Goal: Task Accomplishment & Management: Use online tool/utility

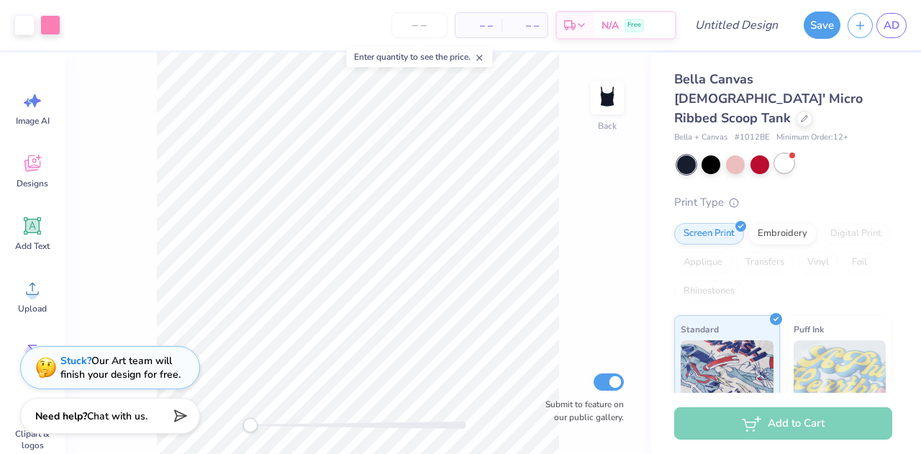
click at [780, 154] on div at bounding box center [784, 163] width 19 height 19
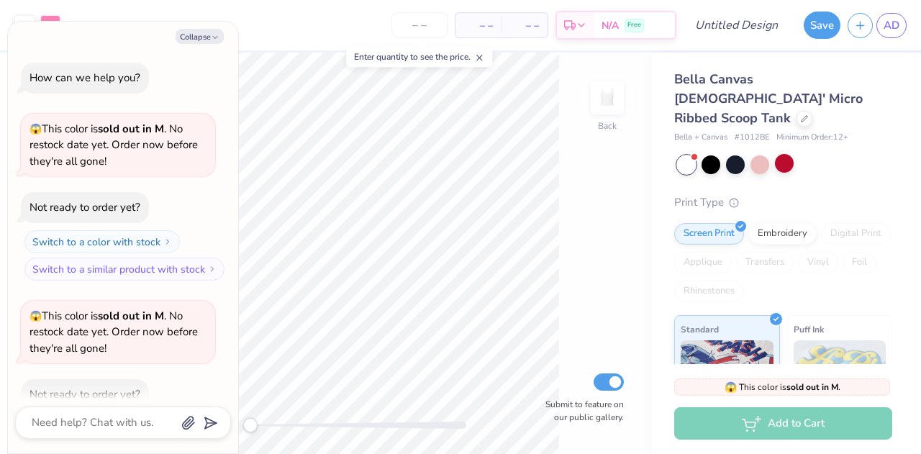
scroll to position [79, 0]
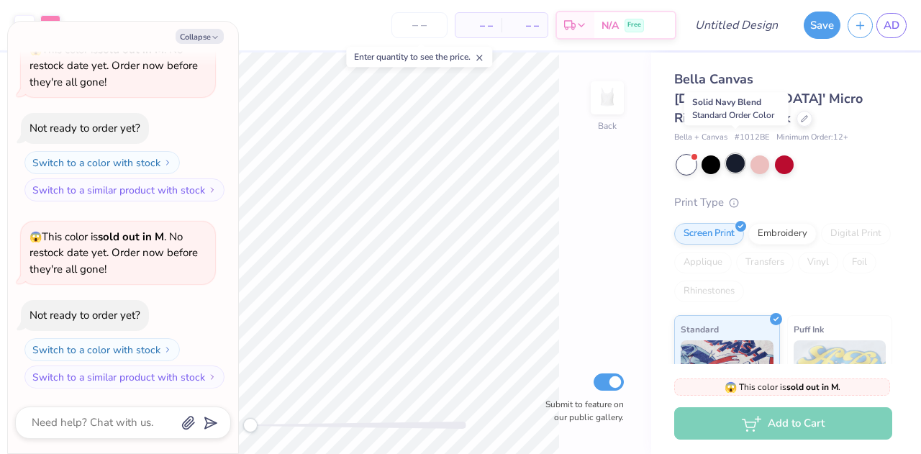
click at [737, 154] on div at bounding box center [735, 163] width 19 height 19
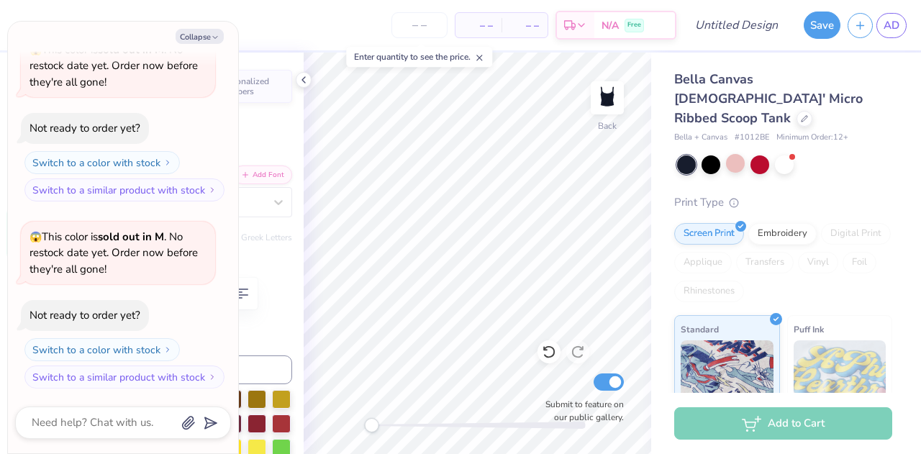
scroll to position [12, 5]
type textarea "x"
type textarea "alpha delta p"
type textarea "x"
type textarea "alpha delta"
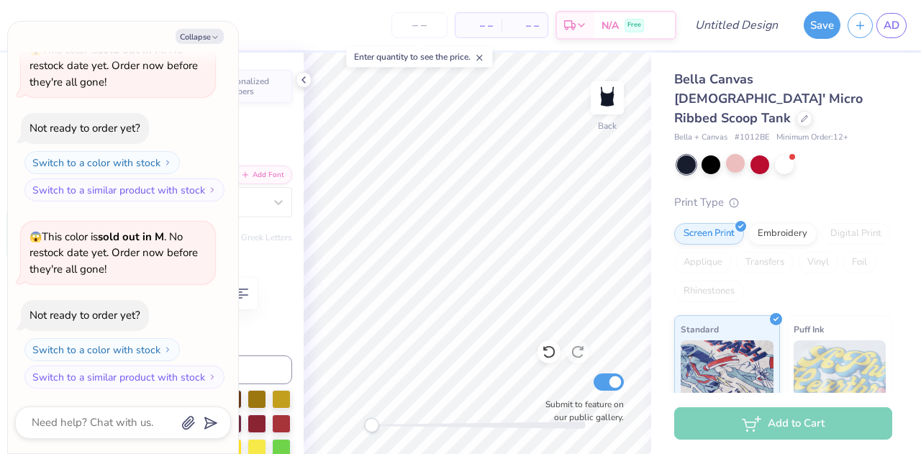
type textarea "x"
type textarea "alpha delt"
type textarea "x"
type textarea "alpha del"
type textarea "x"
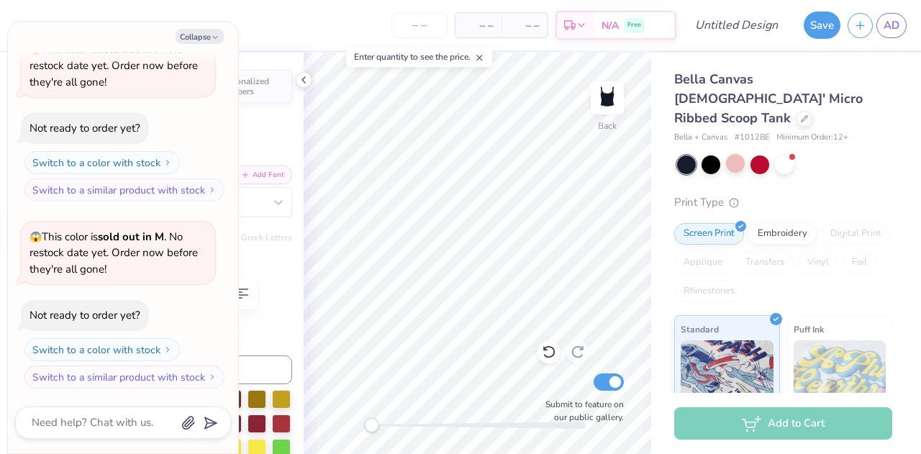
type textarea "alpha de"
type textarea "x"
type textarea "alpha d"
type textarea "x"
type textarea "alpha"
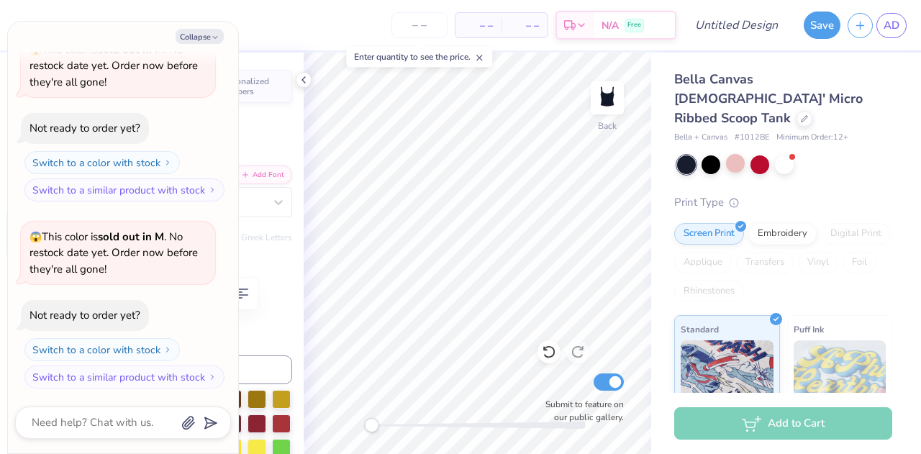
type textarea "x"
type textarea "alpha"
type textarea "x"
type textarea "alph"
type textarea "x"
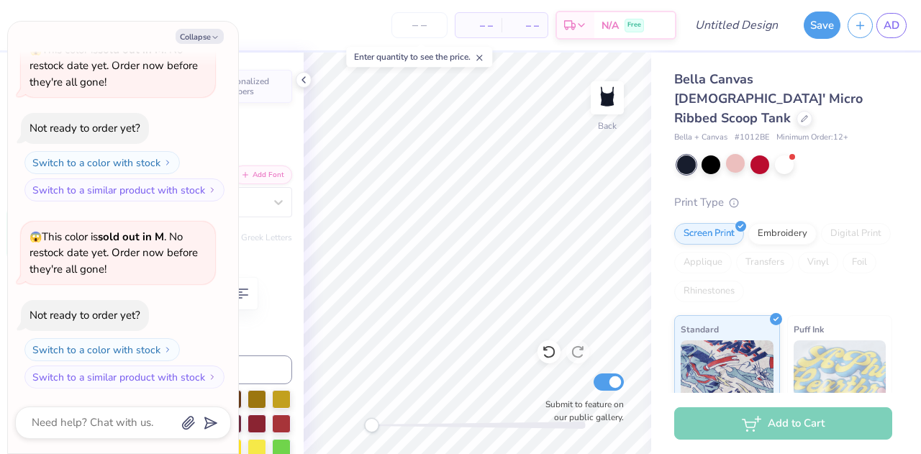
type textarea "alp"
type textarea "x"
type textarea "al"
type textarea "x"
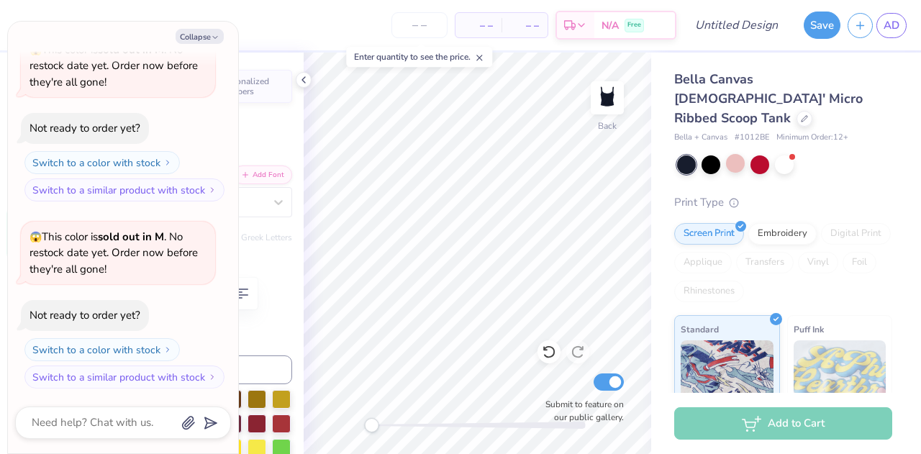
type textarea "a"
type textarea "x"
type textarea "a"
type textarea "x"
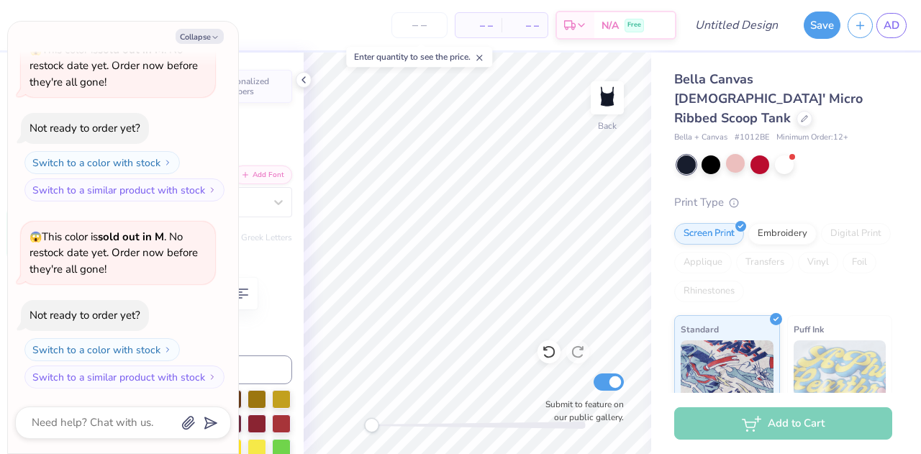
type textarea "alp"
type textarea "x"
type textarea "alph"
type textarea "x"
type textarea "alpha"
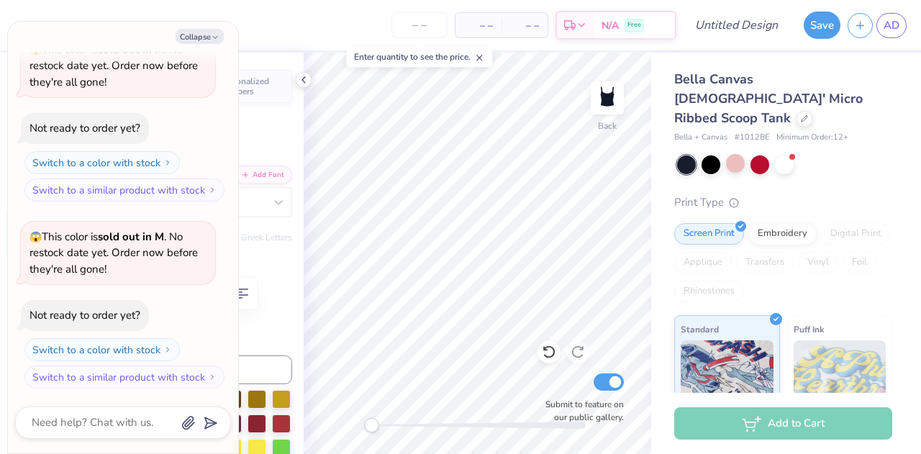
type textarea "x"
type textarea "alpha c"
type textarea "x"
type textarea "alpha ch"
type textarea "x"
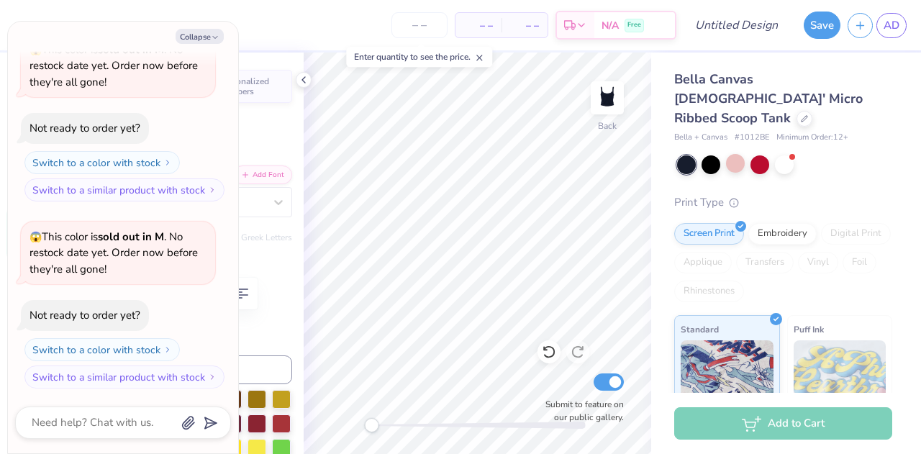
scroll to position [12, 3]
type textarea "alpha chi"
type textarea "x"
type textarea "alpha chi o"
type textarea "x"
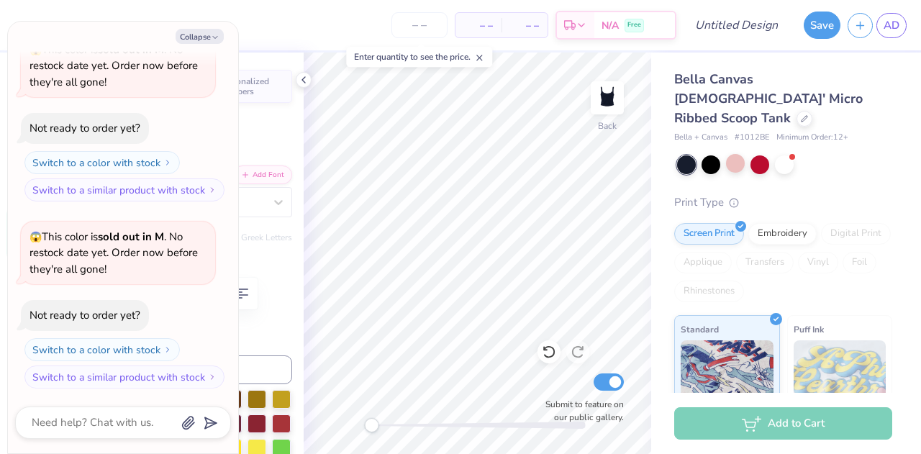
type textarea "alpha chi om"
type textarea "x"
type textarea "alpha chi omeg"
type textarea "x"
type textarea "alpha chi omega"
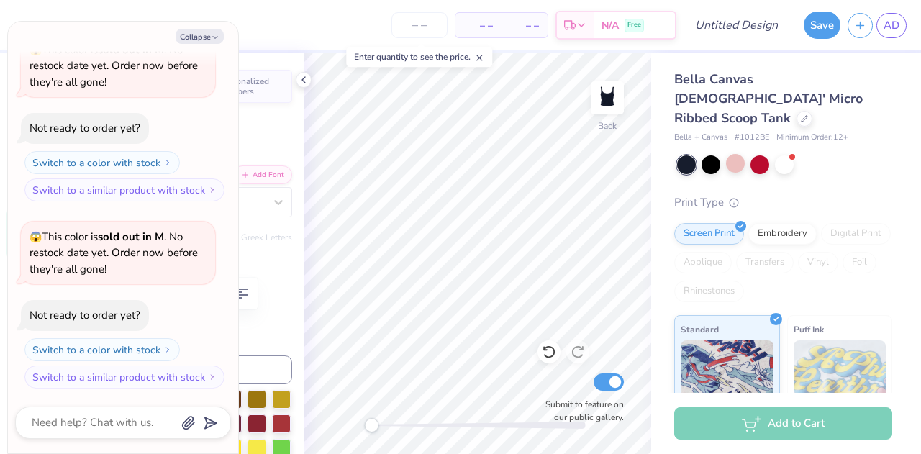
scroll to position [12, 6]
type textarea "x"
type input "3.60"
type input "0.85"
type input "7.79"
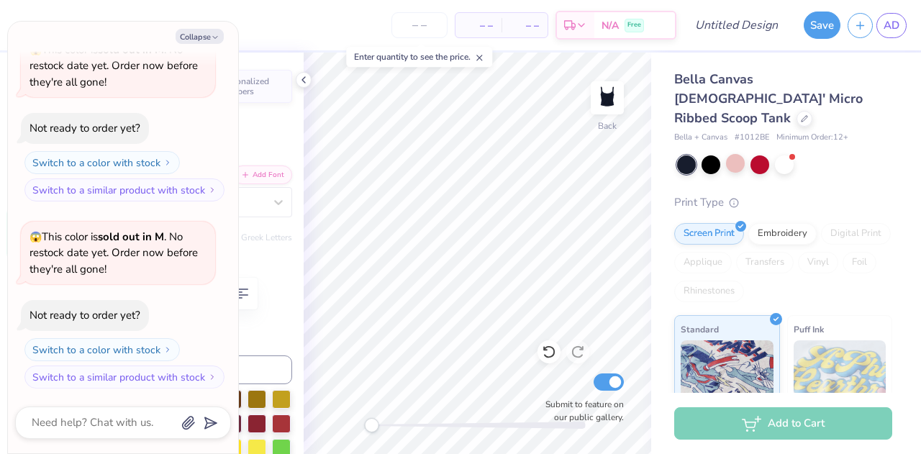
type textarea "x"
type textarea "a"
type textarea "x"
type textarea "B"
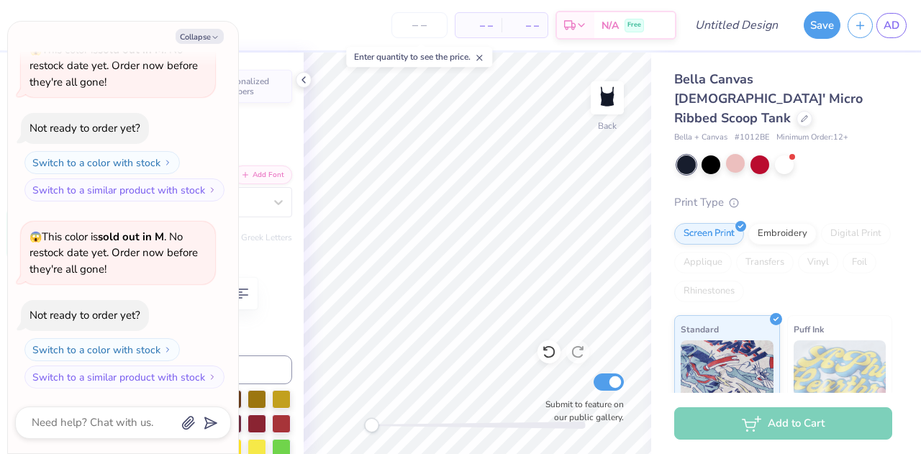
type textarea "x"
type textarea "Bi"
type textarea "x"
type textarea "Bid"
type textarea "x"
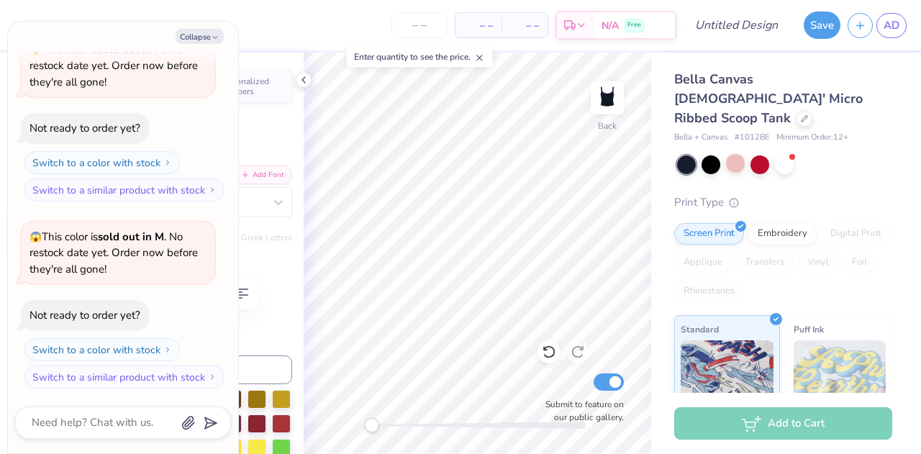
type textarea "Bid"
type textarea "x"
type textarea "Bid D"
type textarea "x"
type textarea "Bid Day"
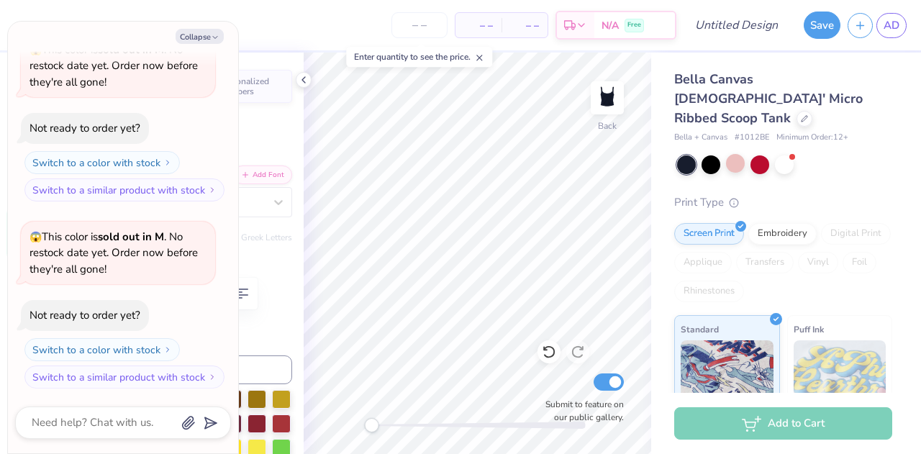
type textarea "x"
type textarea "Bid Day"
type textarea "x"
type textarea "Bid Day 2"
type textarea "x"
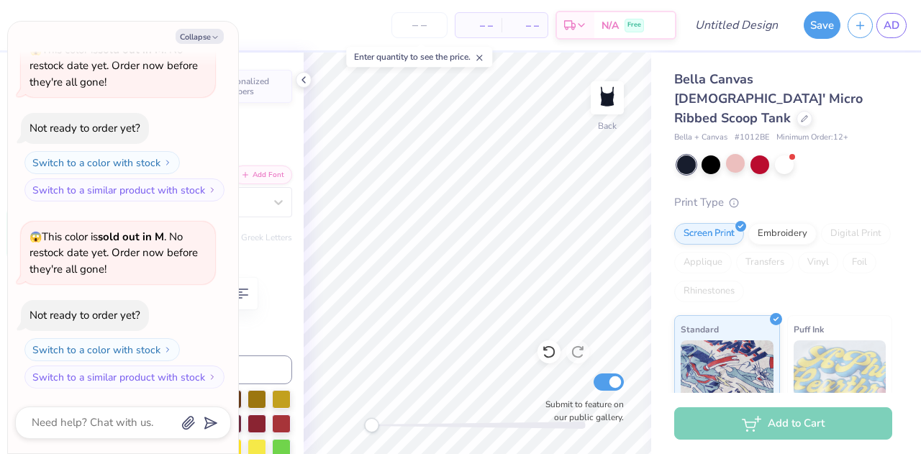
type textarea "Bid Day 202"
type textarea "x"
type textarea "Bid Day 2026"
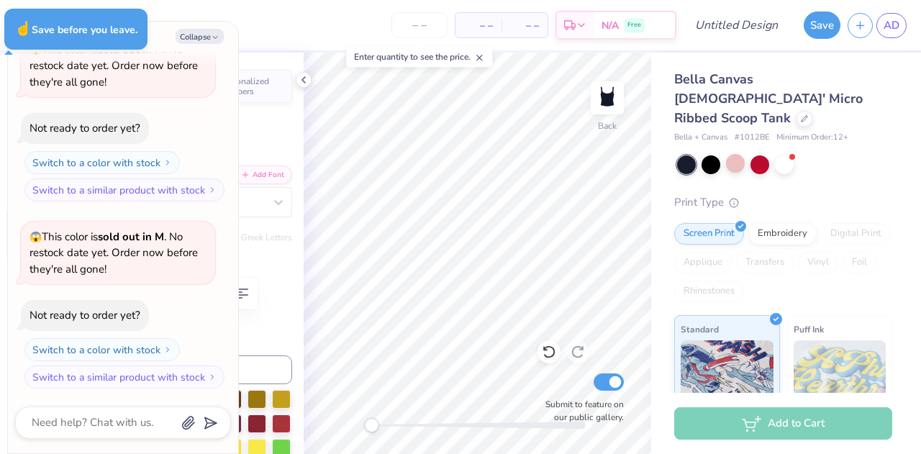
type textarea "x"
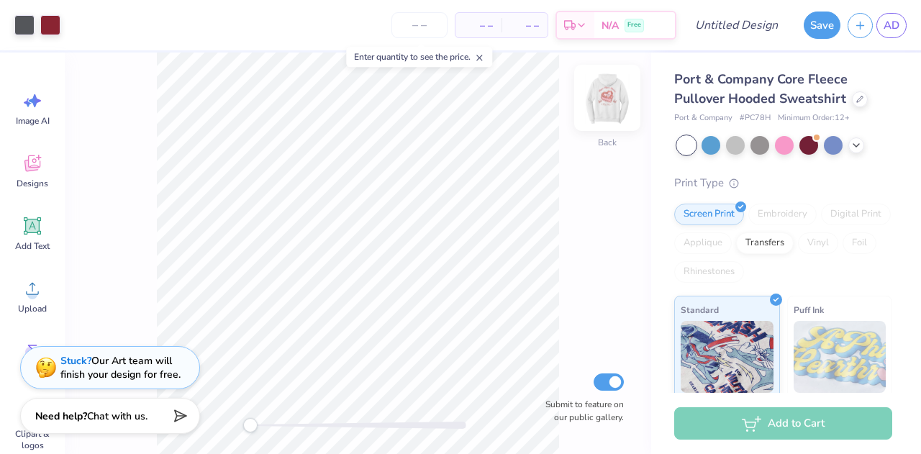
click at [598, 97] on img at bounding box center [607, 98] width 58 height 58
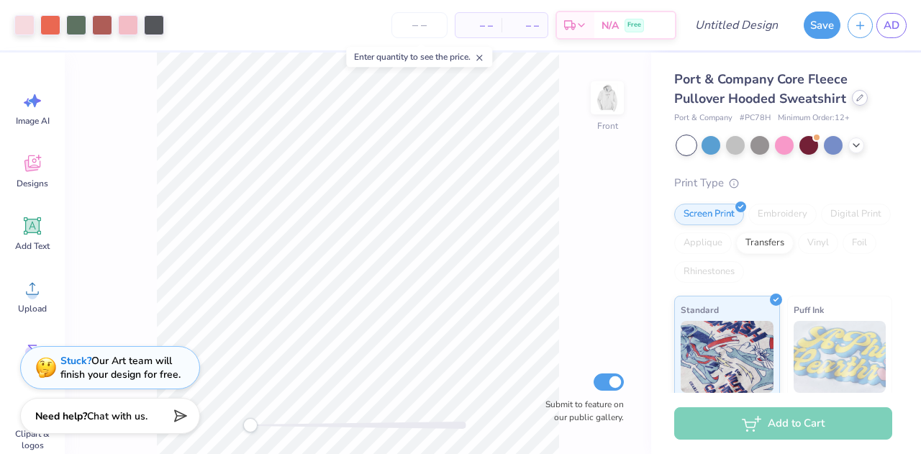
click at [859, 97] on icon at bounding box center [860, 98] width 6 height 6
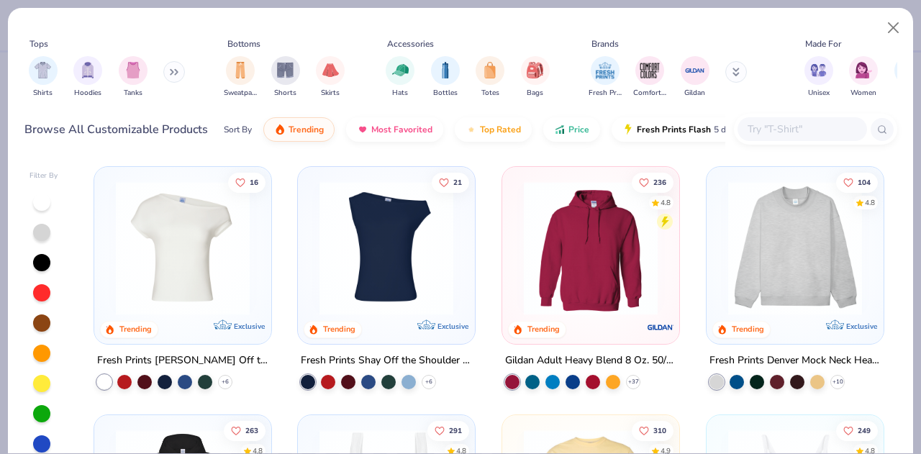
click at [838, 126] on input "text" at bounding box center [801, 129] width 111 height 17
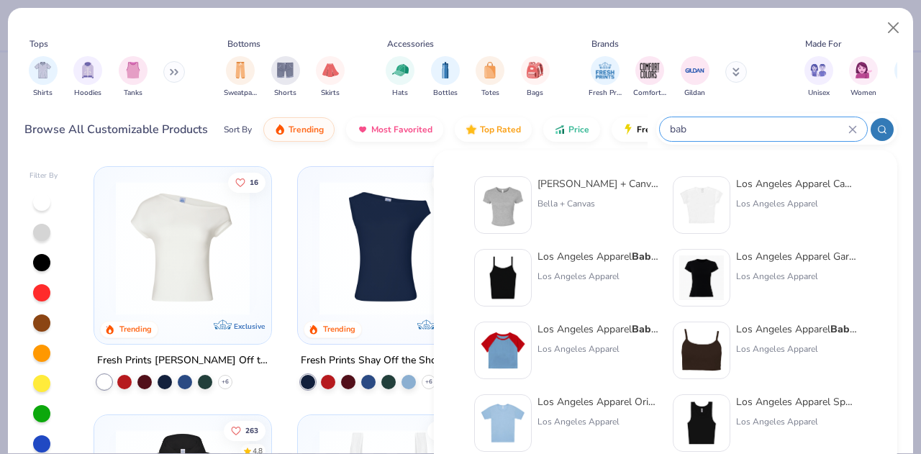
type input "bab"
click at [511, 202] on img at bounding box center [503, 205] width 45 height 45
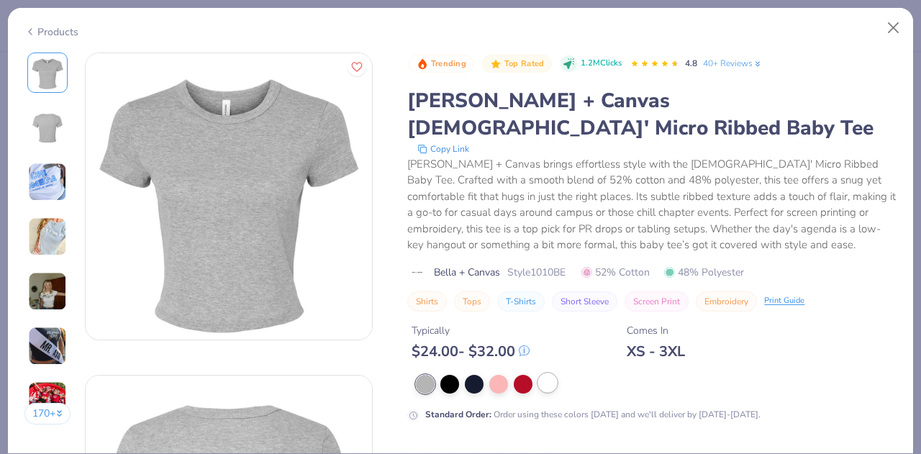
click at [547, 373] on div at bounding box center [547, 382] width 19 height 19
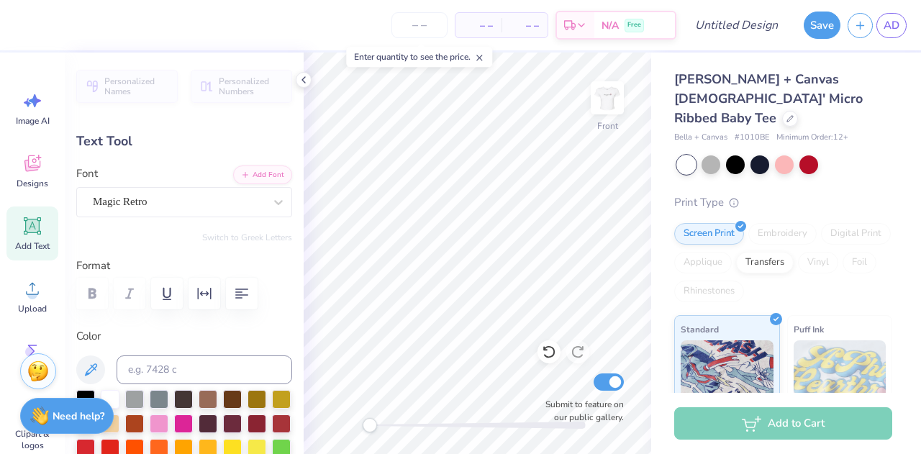
type input "0.0"
type input "10.06"
type input "3.37"
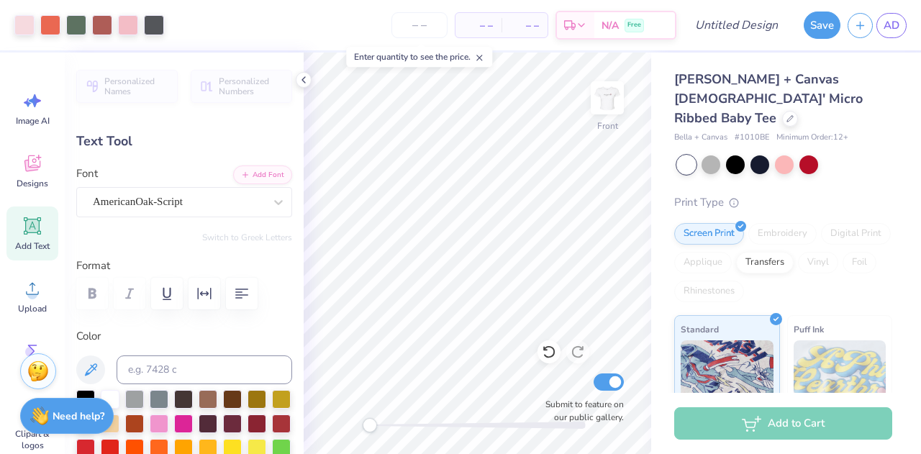
type input "2.68"
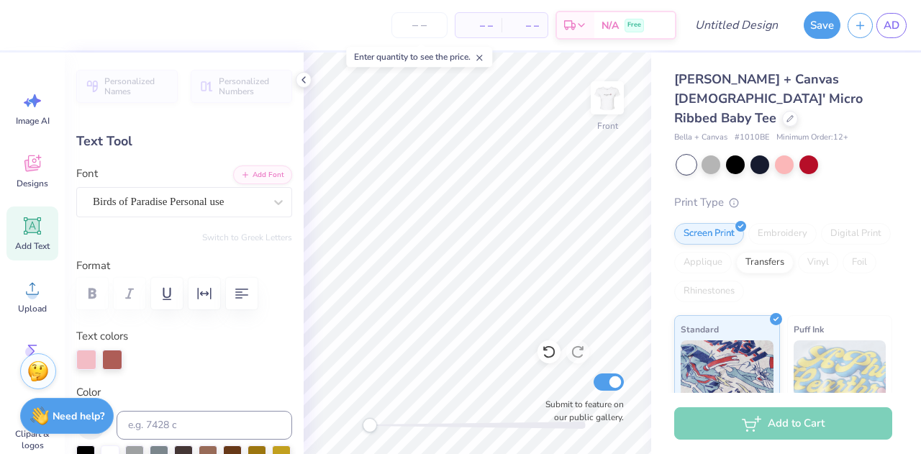
scroll to position [12, 8]
click at [554, 347] on icon at bounding box center [549, 352] width 14 height 14
click at [550, 358] on icon at bounding box center [548, 352] width 12 height 13
type input "2.12"
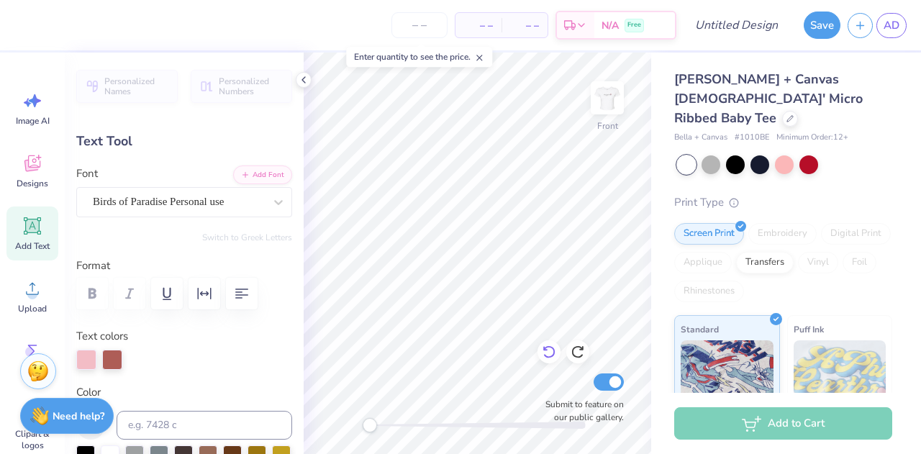
type input "1.07"
type input "7.13"
type input "-19.9"
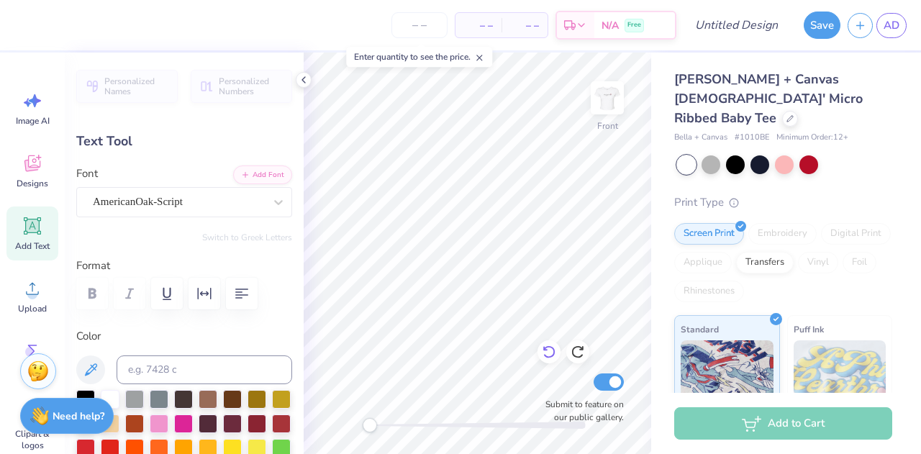
scroll to position [12, 3]
type textarea "K"
type textarea "AXO"
type input "0.0"
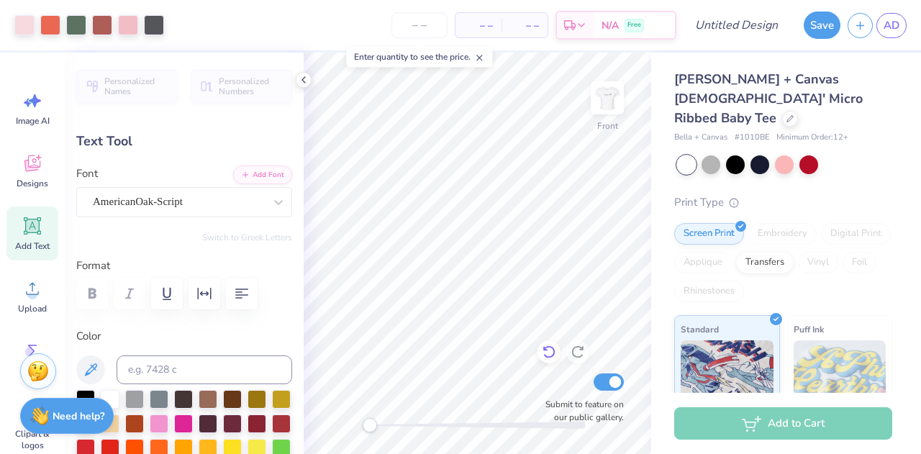
type input "1.62"
type input "1.15"
type input "7.04"
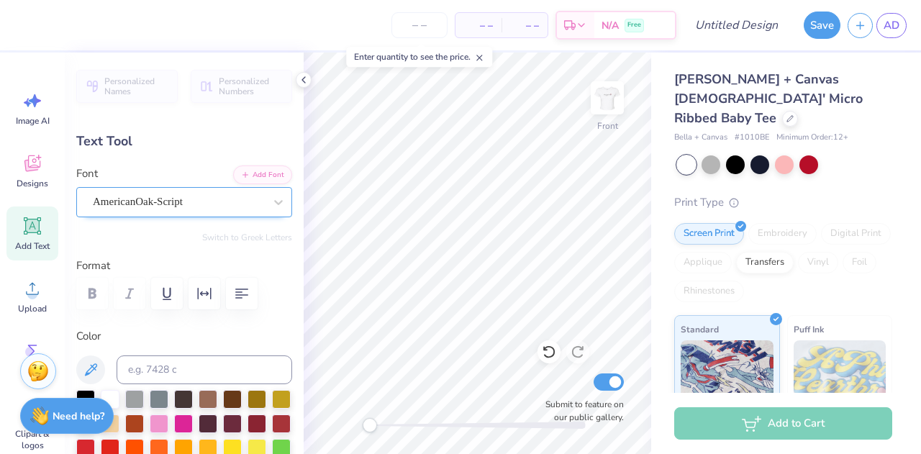
click at [236, 209] on div at bounding box center [178, 201] width 171 height 19
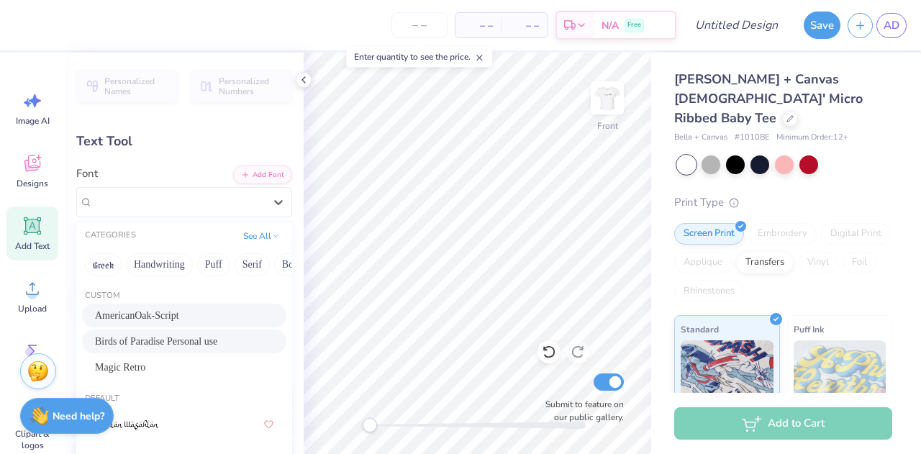
click at [214, 343] on div "Birds of Paradise Personal use" at bounding box center [184, 341] width 178 height 15
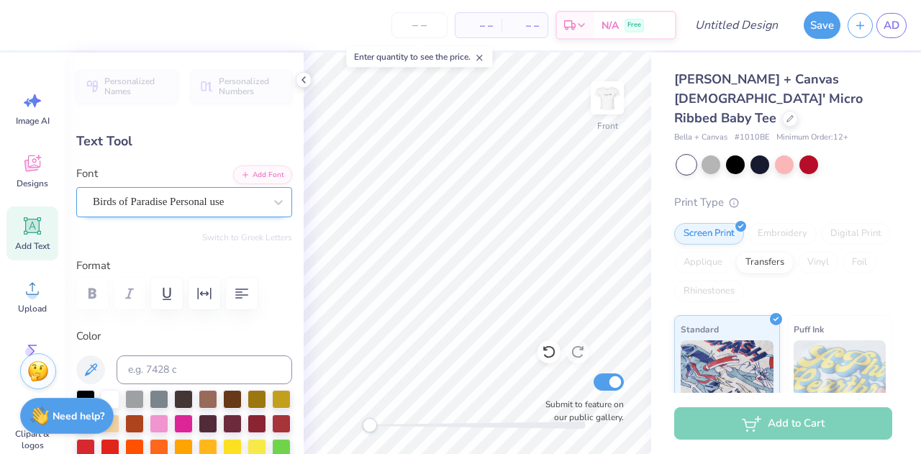
click at [252, 208] on div "Birds of Paradise Personal use" at bounding box center [178, 202] width 174 height 22
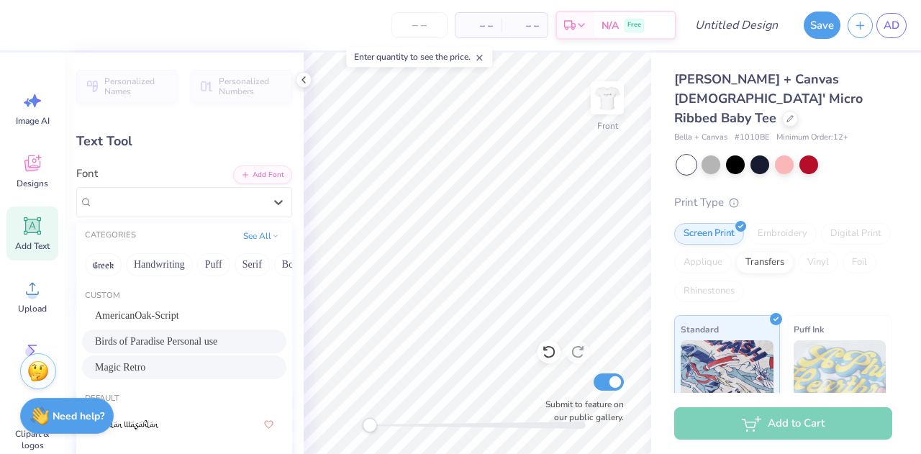
click at [181, 370] on div "Magic Retro" at bounding box center [184, 367] width 178 height 15
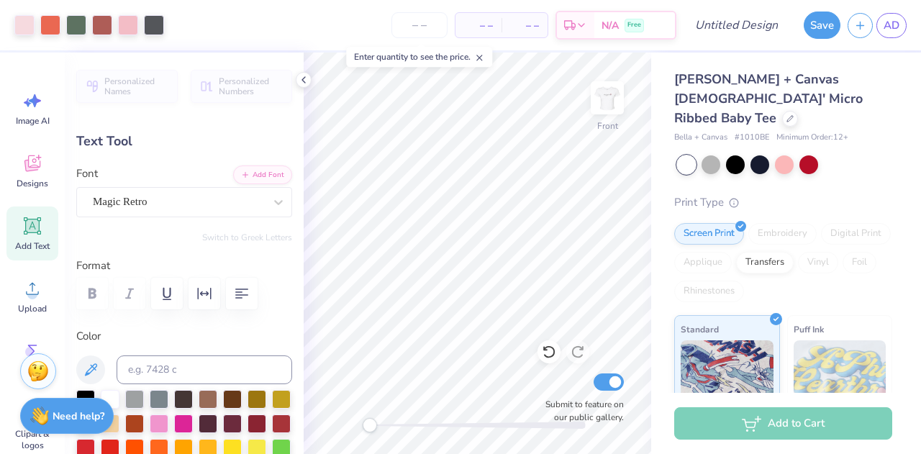
type input "0.0"
type input "10.06"
type input "3.37"
type input "2.68"
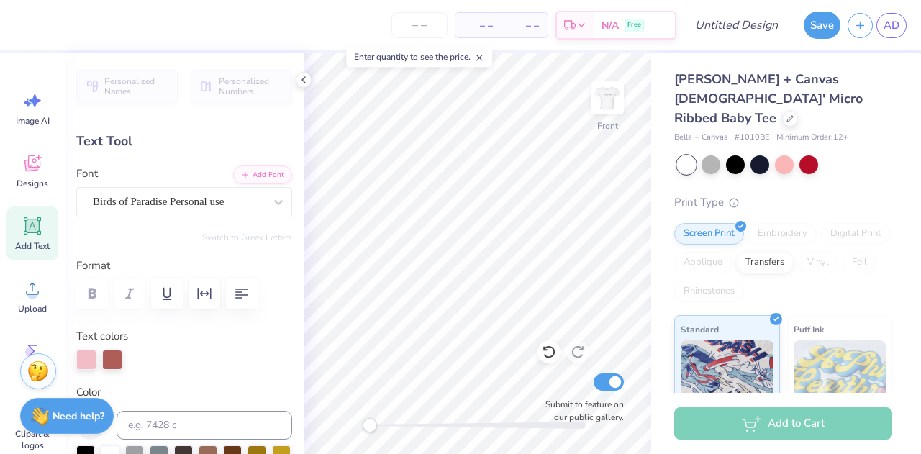
type textarea "K"
type textarea "Alpha Chi Omega"
type input "7.88"
type input "2.78"
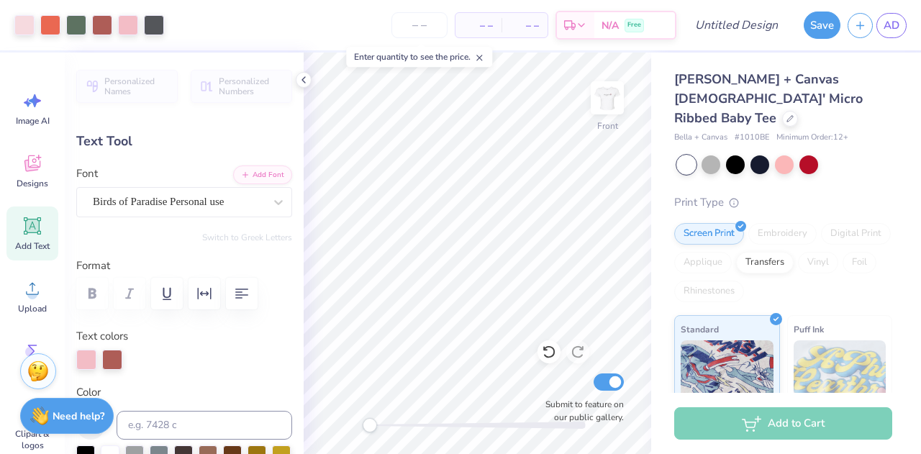
type input "2.98"
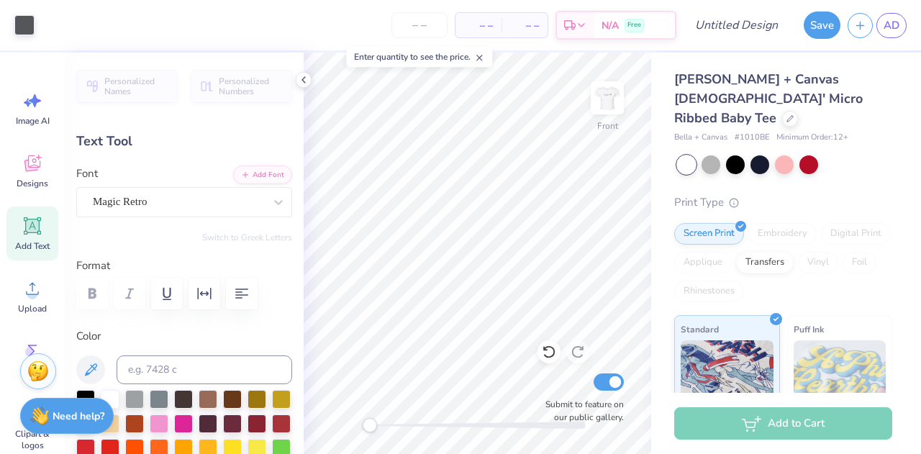
type input "1.64"
type input "0.99"
type input "7.16"
click at [276, 196] on div at bounding box center [278, 202] width 26 height 26
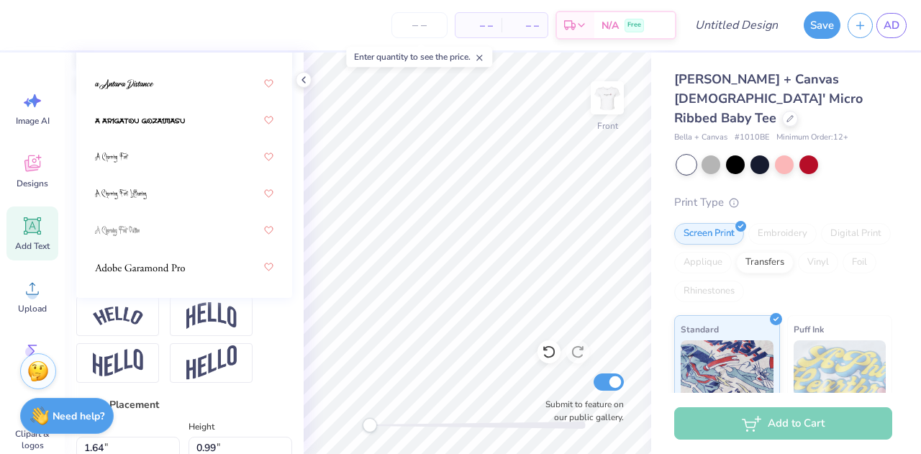
scroll to position [442, 0]
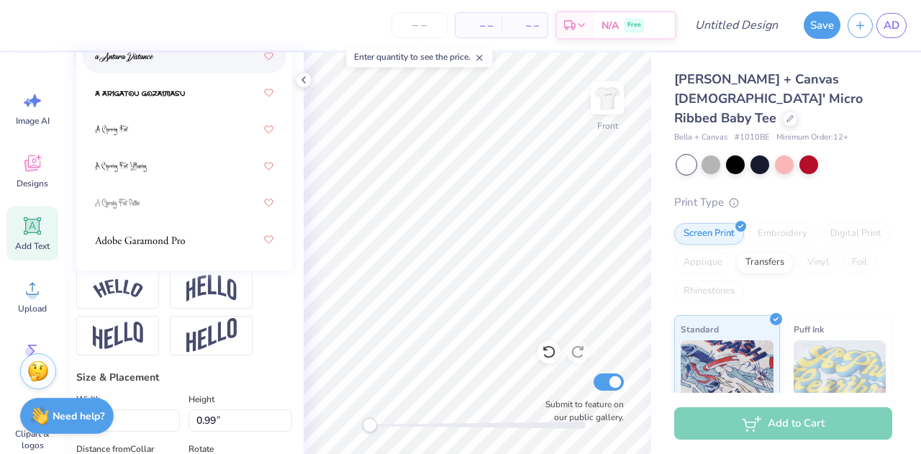
click at [168, 60] on div at bounding box center [184, 56] width 178 height 26
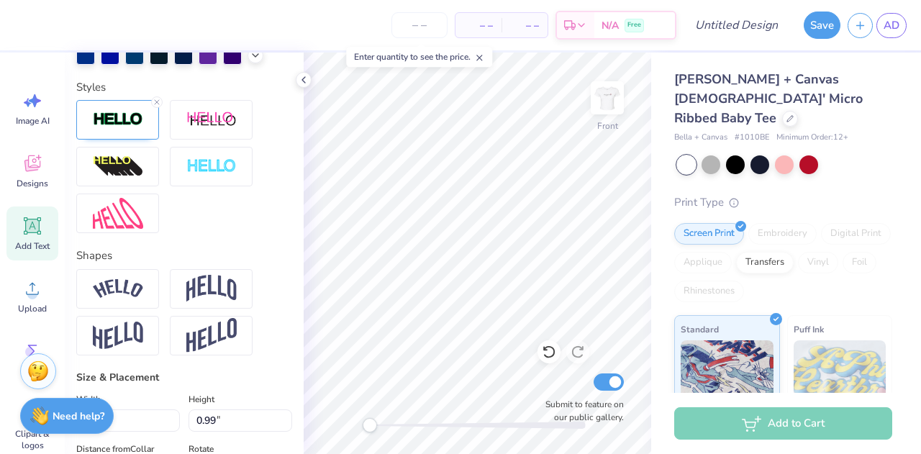
type input "0.0"
type input "1.44"
type input "1.04"
type input "7.10"
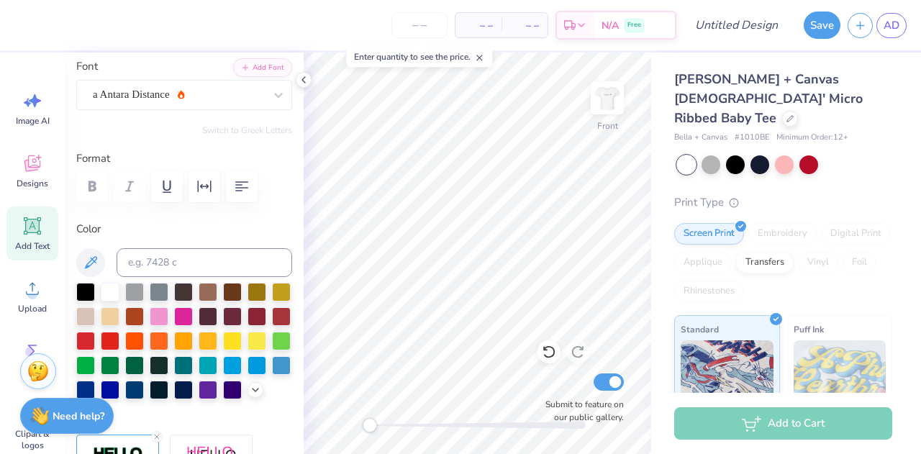
scroll to position [43, 0]
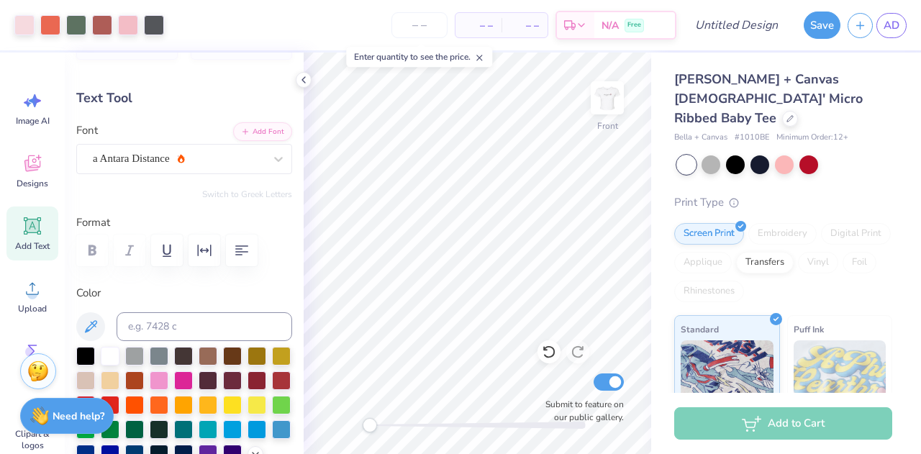
type input "0.0"
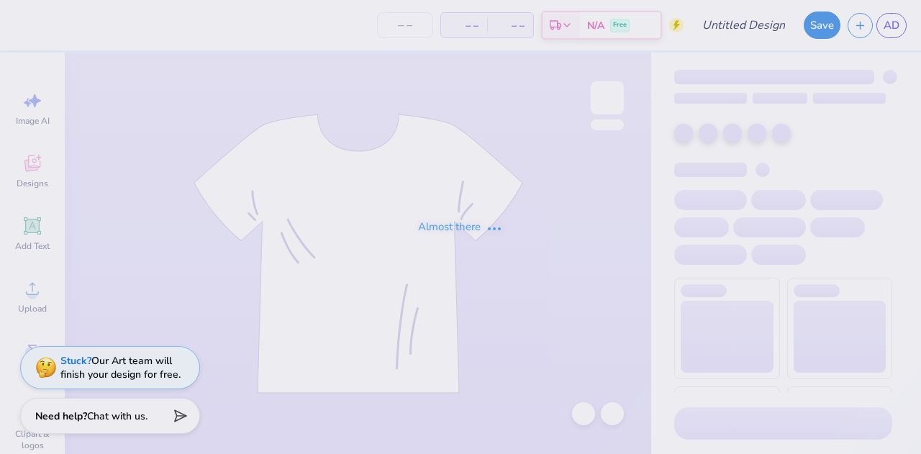
click at [918, 101] on div "Almost there" at bounding box center [460, 227] width 921 height 454
click at [914, 95] on div "Almost there" at bounding box center [460, 227] width 921 height 454
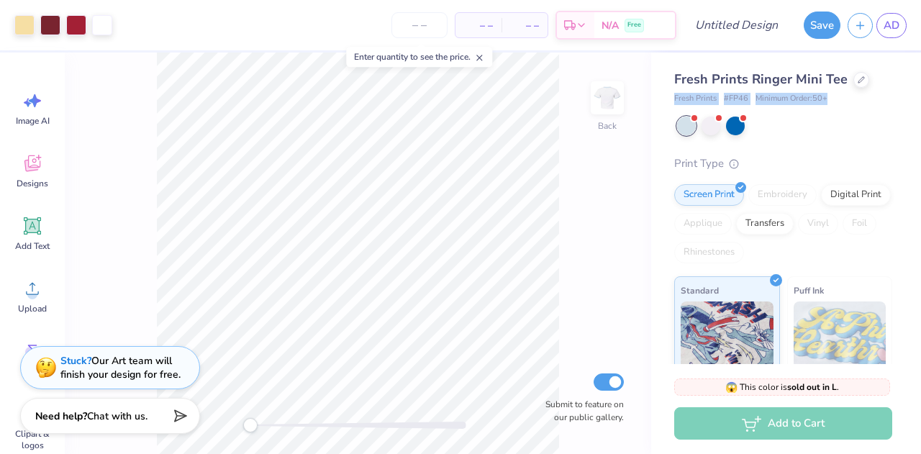
click at [919, 60] on div "Fresh Prints Ringer Mini Tee Fresh Prints # FP46 Minimum Order: 50 + Print Type…" at bounding box center [786, 208] width 270 height 311
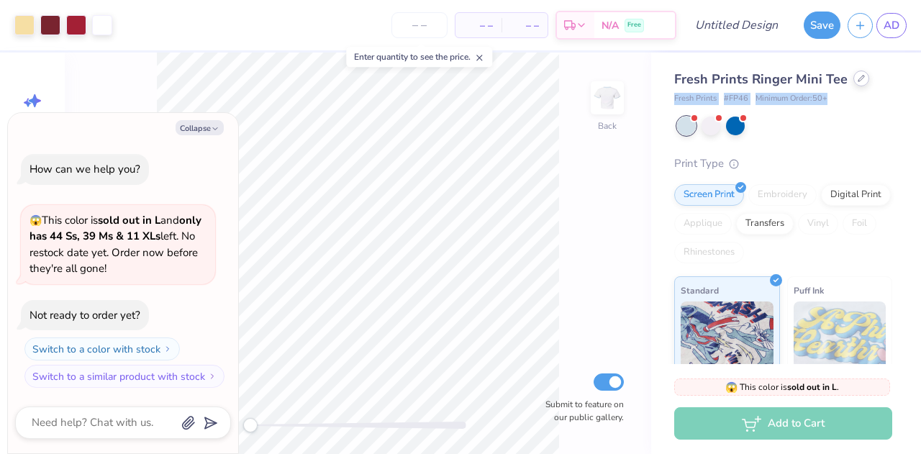
click at [857, 78] on icon at bounding box center [860, 78] width 7 height 7
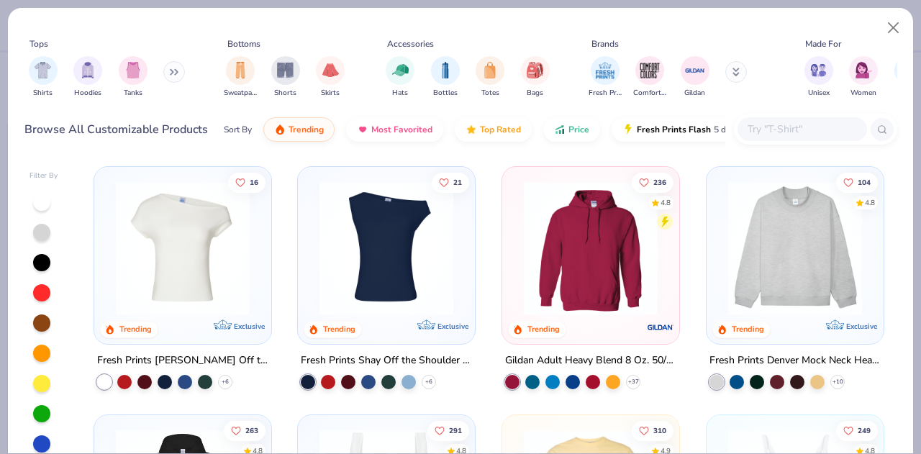
type textarea "x"
click at [814, 127] on input "text" at bounding box center [801, 129] width 111 height 17
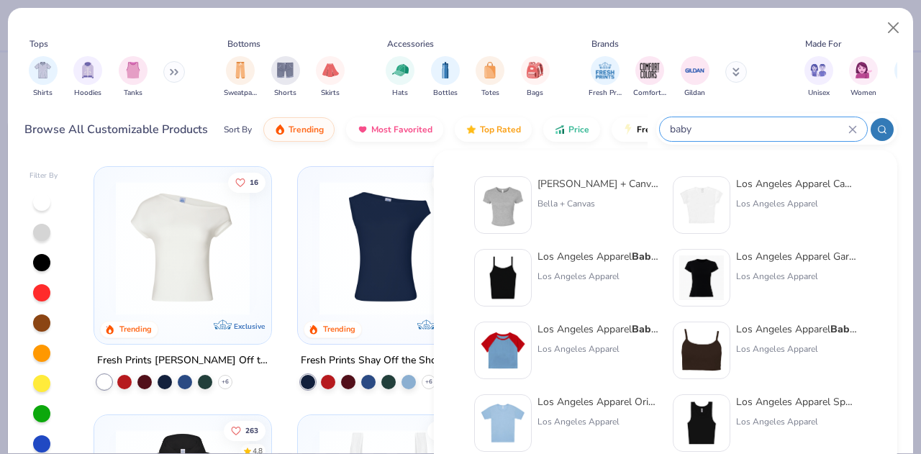
type input "baby"
click at [588, 184] on div "Bella + Canvas Ladies' Micro Ribbed Baby Tee" at bounding box center [597, 183] width 121 height 15
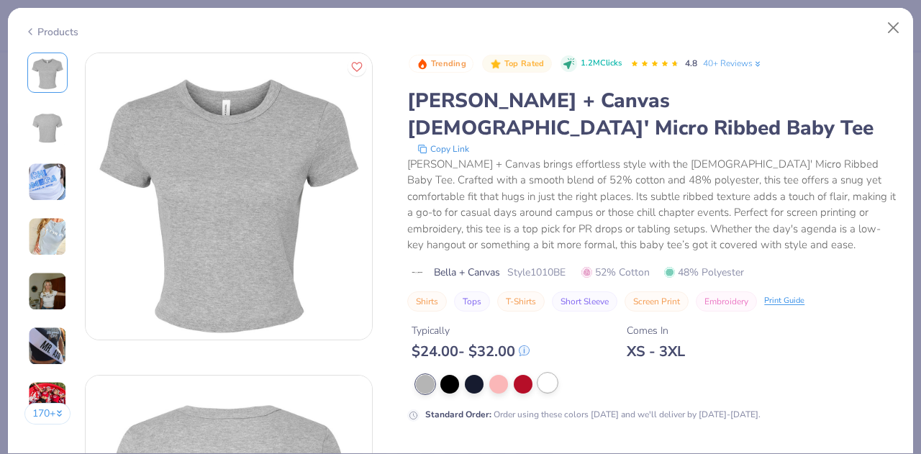
click at [551, 373] on div at bounding box center [547, 382] width 19 height 19
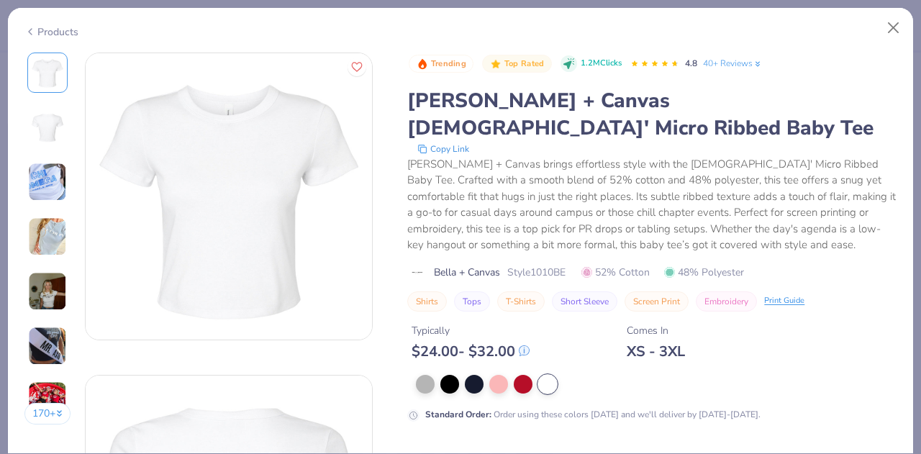
click at [537, 434] on div "Trending Top Rated 1.2M Clicks 4.8 40+ Reviews Bella + Canvas Ladies' Micro Rib…" at bounding box center [651, 356] width 489 height 606
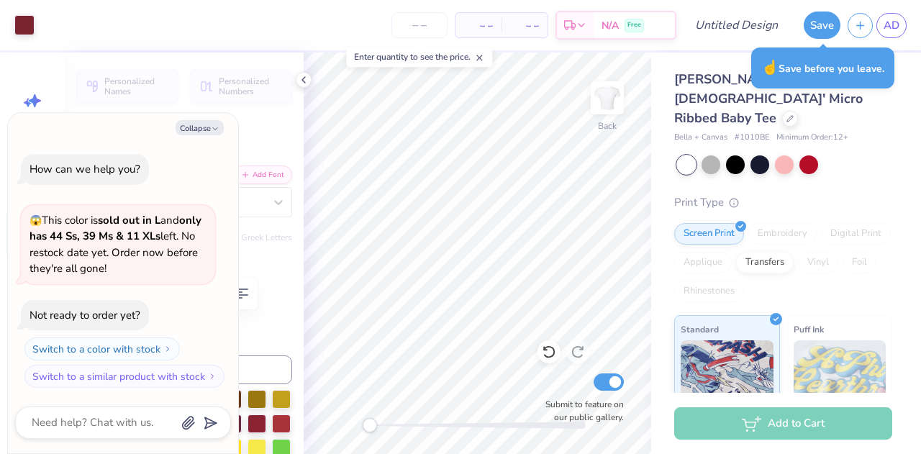
scroll to position [12, 1]
type textarea "x"
type textarea "C"
type textarea "x"
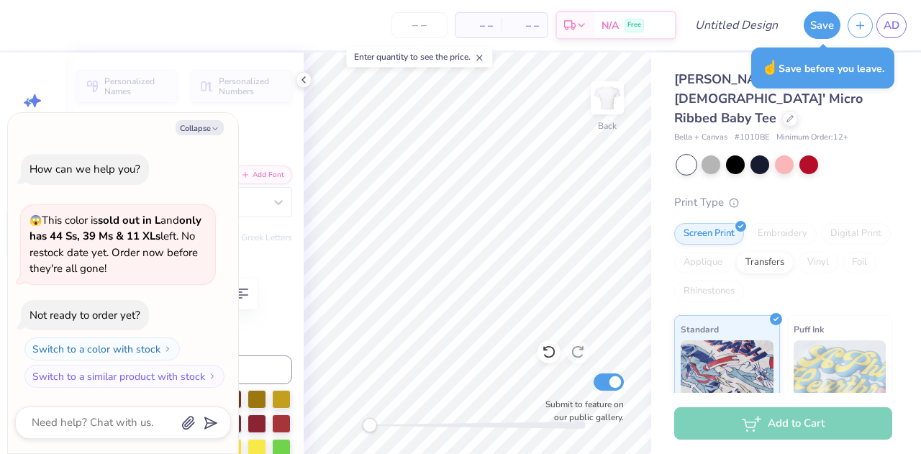
type textarea "CH"
type textarea "x"
type textarea "CHi"
type textarea "x"
type textarea "CH"
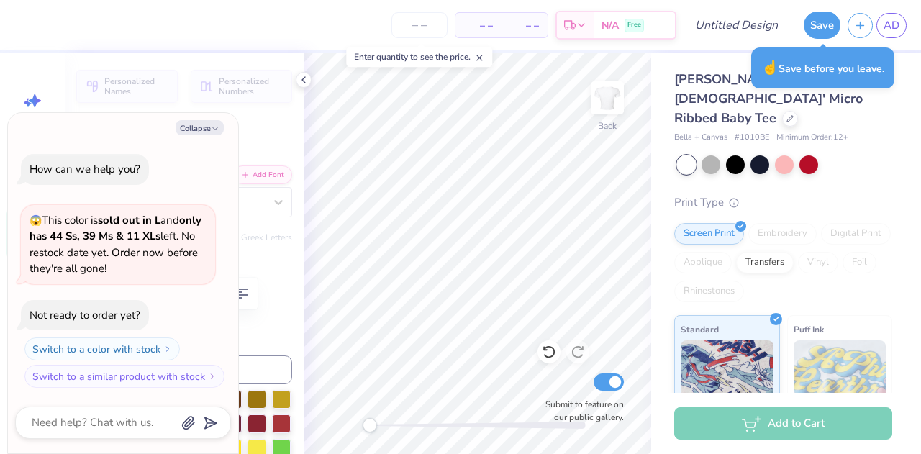
type textarea "x"
type textarea "C"
type textarea "x"
type textarea "Ch"
type textarea "x"
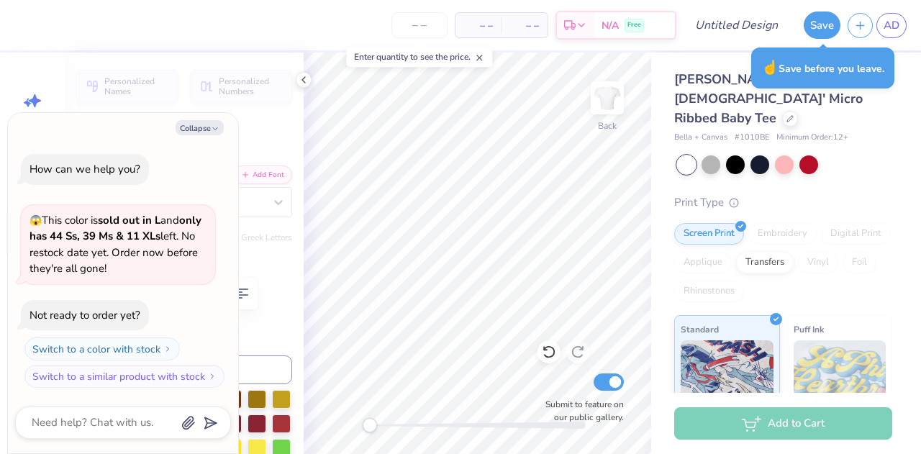
type textarea "Chi"
type textarea "x"
type input "3.74"
type input "2.04"
type input "0.53"
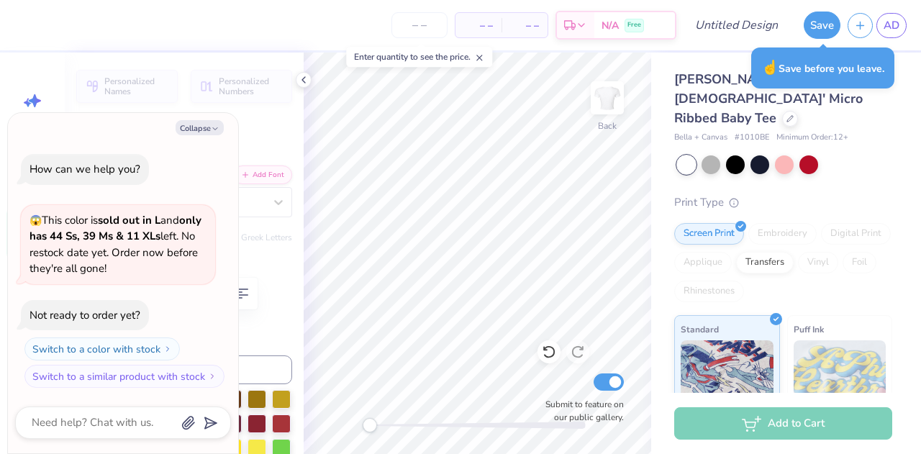
type input "-10.3"
type textarea "x"
type textarea "[PERSON_NAME]"
type textarea "x"
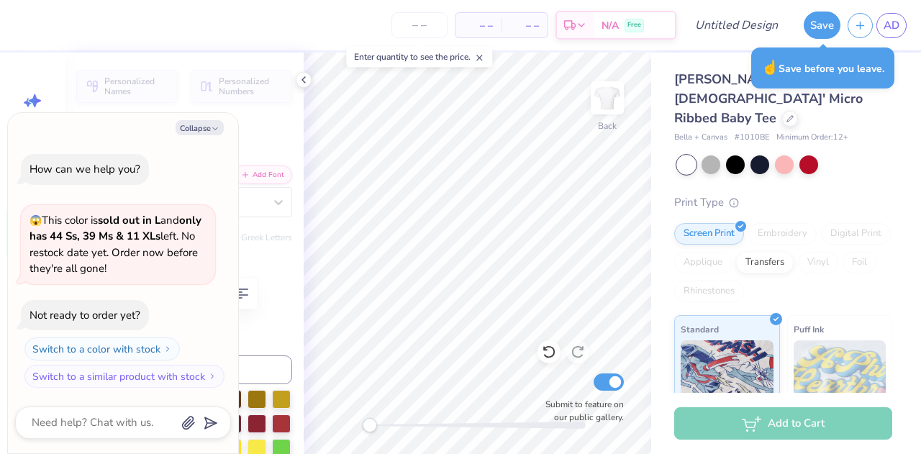
type textarea "Kap"
type textarea "x"
type textarea "Ka"
type textarea "x"
type textarea "K"
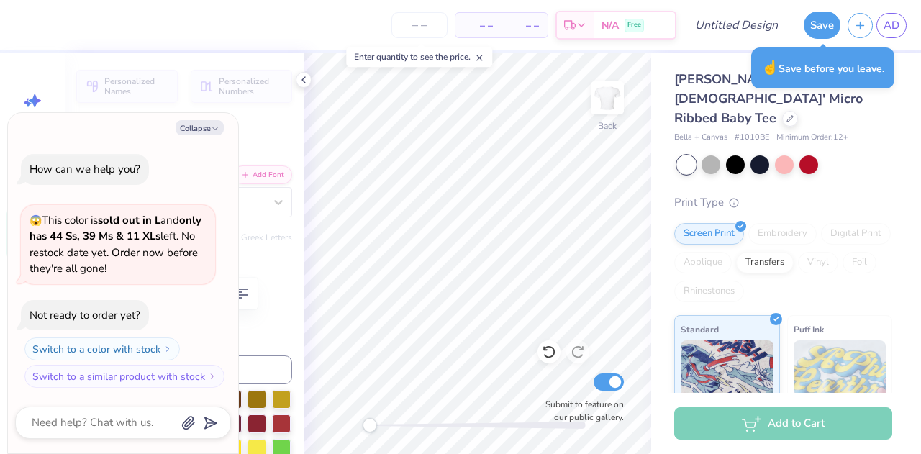
scroll to position [12, 1]
type textarea "x"
type input "0.0"
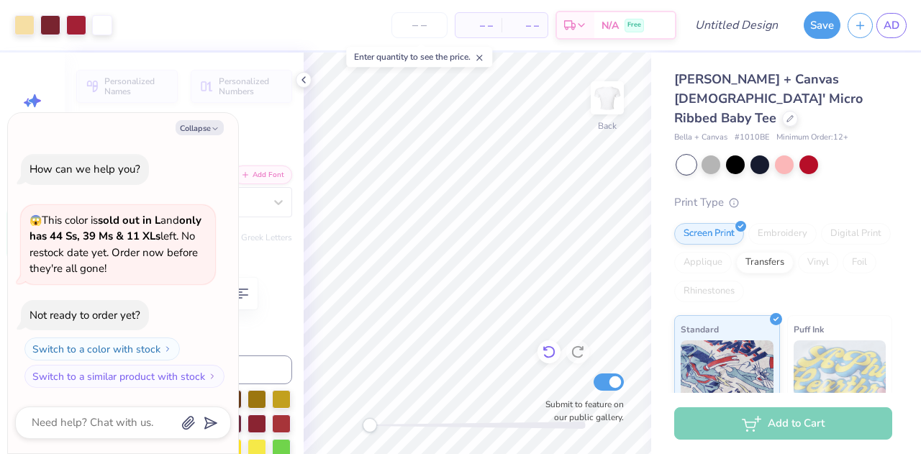
click at [552, 358] on icon at bounding box center [549, 352] width 14 height 14
click at [547, 358] on icon at bounding box center [548, 352] width 12 height 13
type textarea "x"
type input "-10.3"
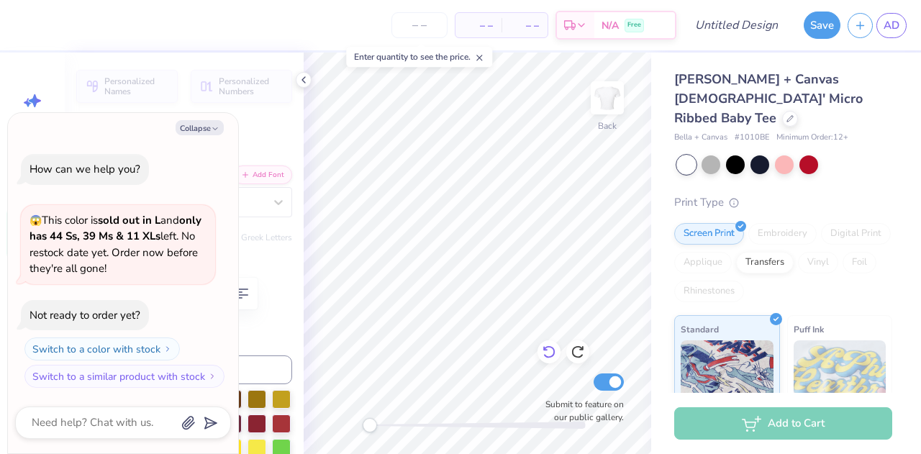
type textarea "x"
type textarea "[PERSON_NAME]"
type textarea "x"
type textarea "Kap"
type textarea "x"
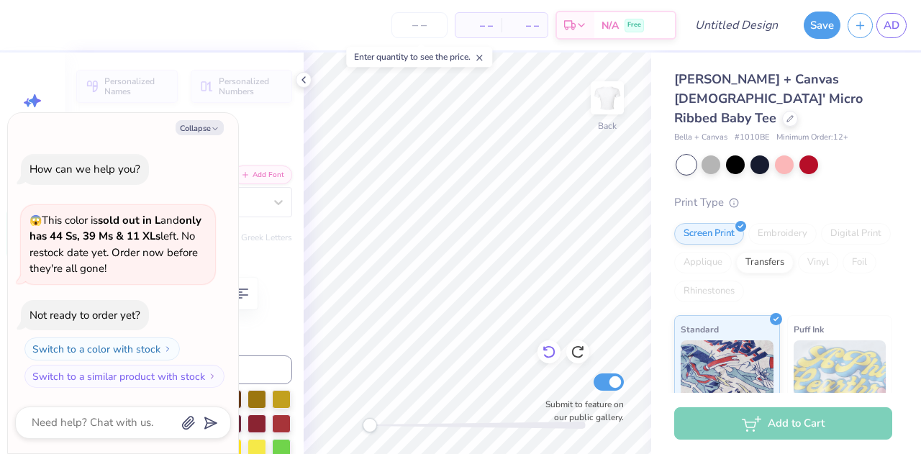
type textarea "Ka"
type textarea "x"
type textarea "K"
type textarea "x"
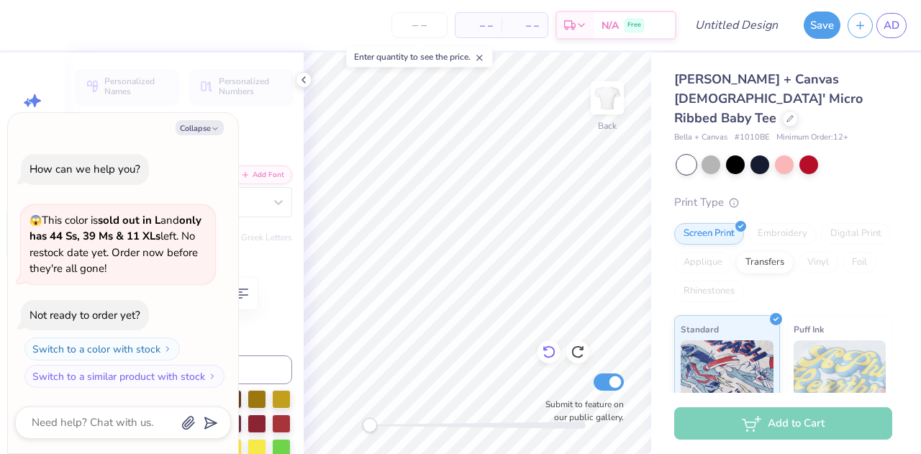
type textarea "x"
type textarea "A"
type textarea "x"
type textarea "Al"
type textarea "x"
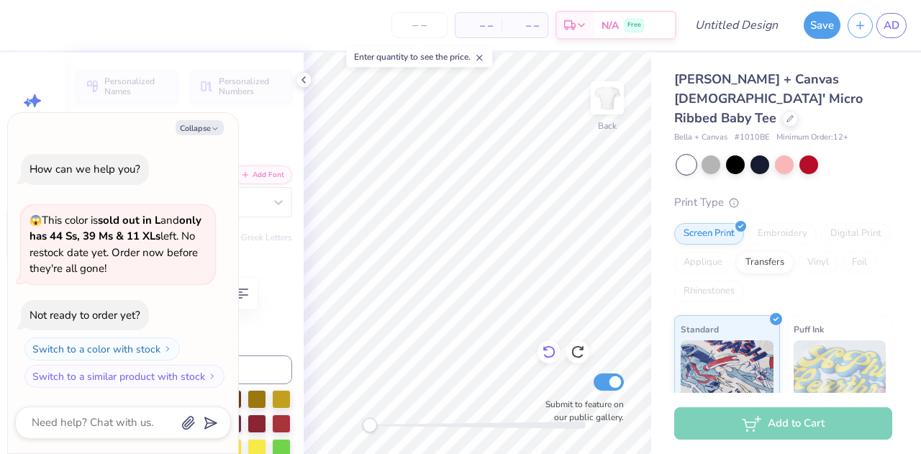
type textarea "Alp"
type textarea "x"
type textarea "Alph"
type textarea "x"
type textarea "Alpha"
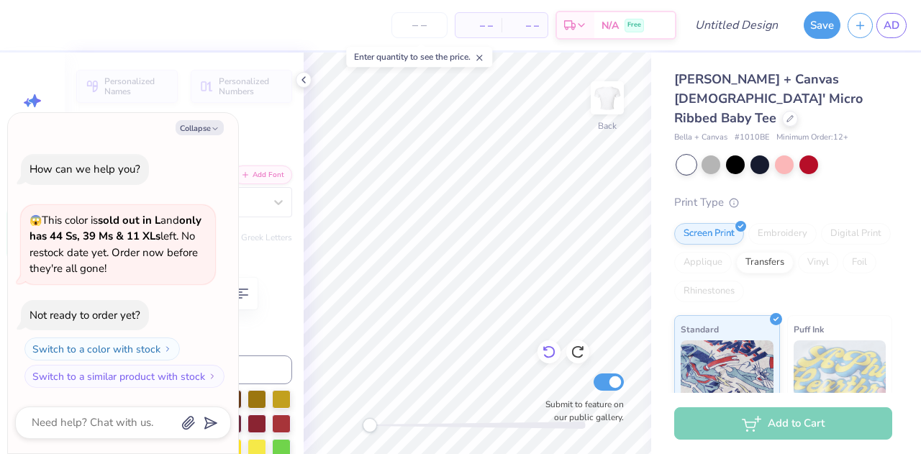
scroll to position [12, 2]
type textarea "x"
type input "0.82"
type input "0.23"
type input "4.60"
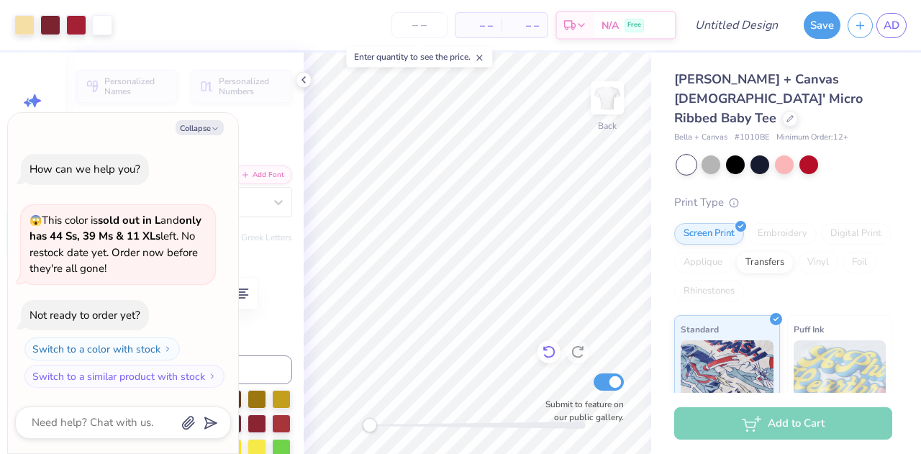
type input "0.0"
type textarea "x"
type input "2.78"
type input "1.64"
type input "1.04"
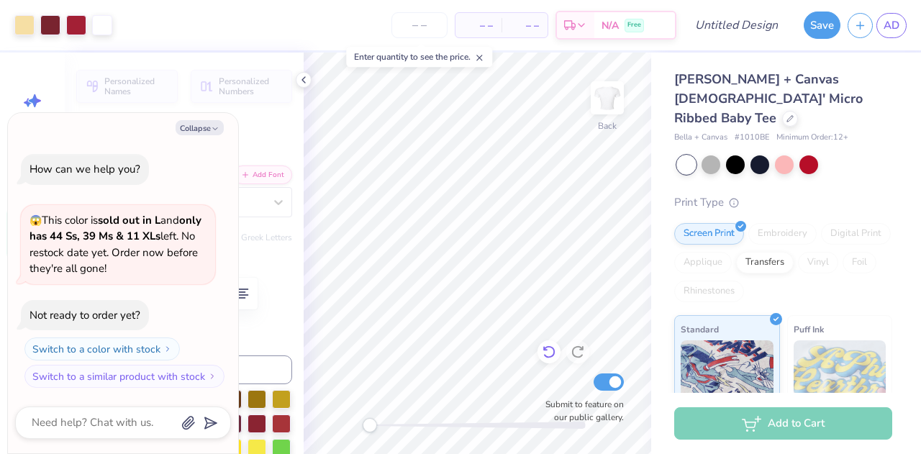
type input "-10.6"
type textarea "x"
type textarea "Delt"
type textarea "x"
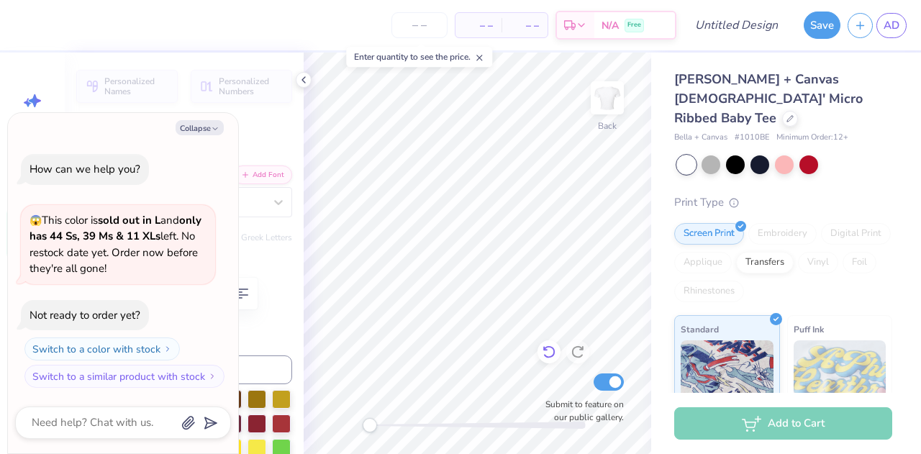
type textarea "Del"
type textarea "x"
type textarea "De"
type textarea "x"
type textarea "D"
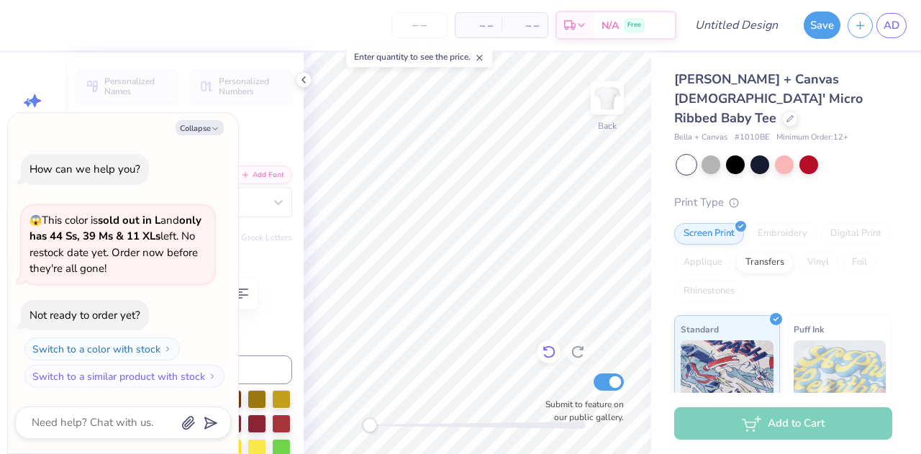
scroll to position [12, 1]
type textarea "x"
type textarea "C"
type textarea "x"
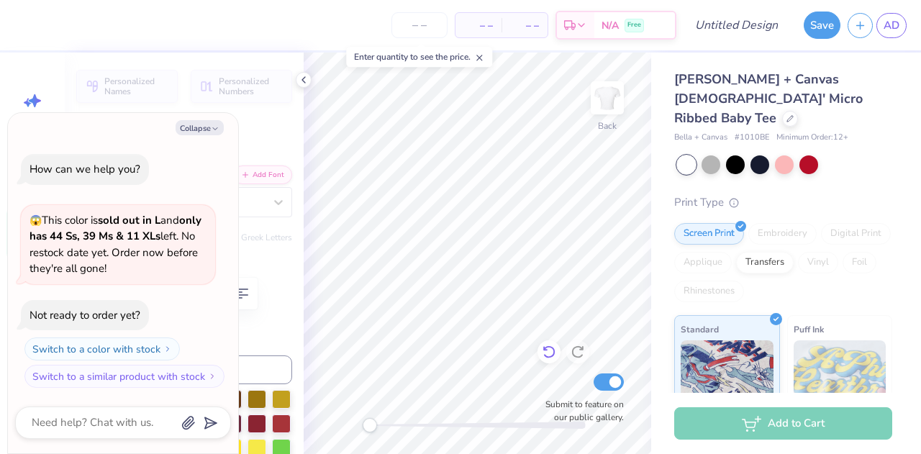
type textarea "Ch"
type textarea "x"
type textarea "Chi"
click at [666, 265] on div "Bella + Canvas Ladies' Micro Ribbed Baby Tee Bella + Canvas # 1010BE Minimum Or…" at bounding box center [786, 347] width 270 height 588
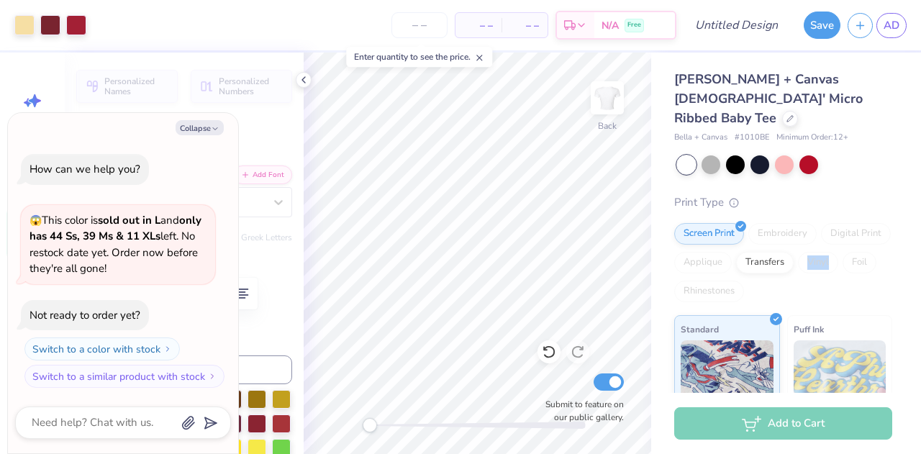
type textarea "x"
type input "1.13"
type input "0.24"
type input "4.33"
type textarea "x"
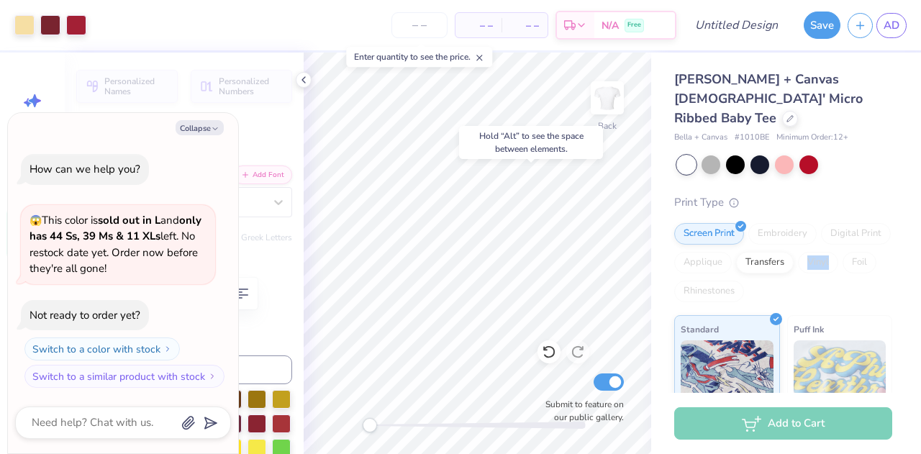
type input "0.0"
type textarea "x"
type input "1.55"
type input "-10.6"
type textarea "x"
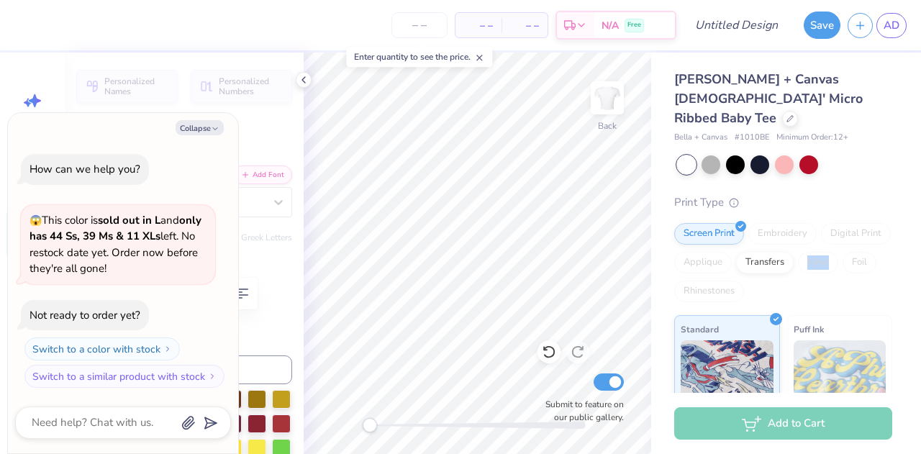
type input "0.0"
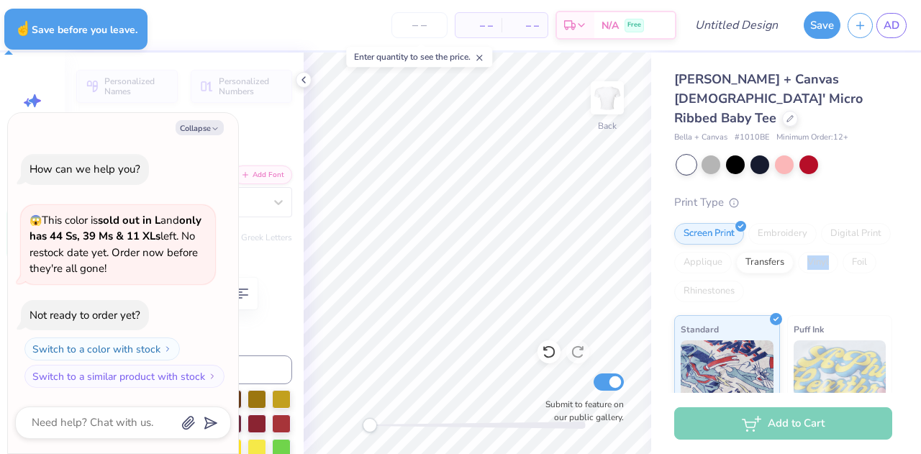
type textarea "x"
